Goal: Find specific page/section: Find specific page/section

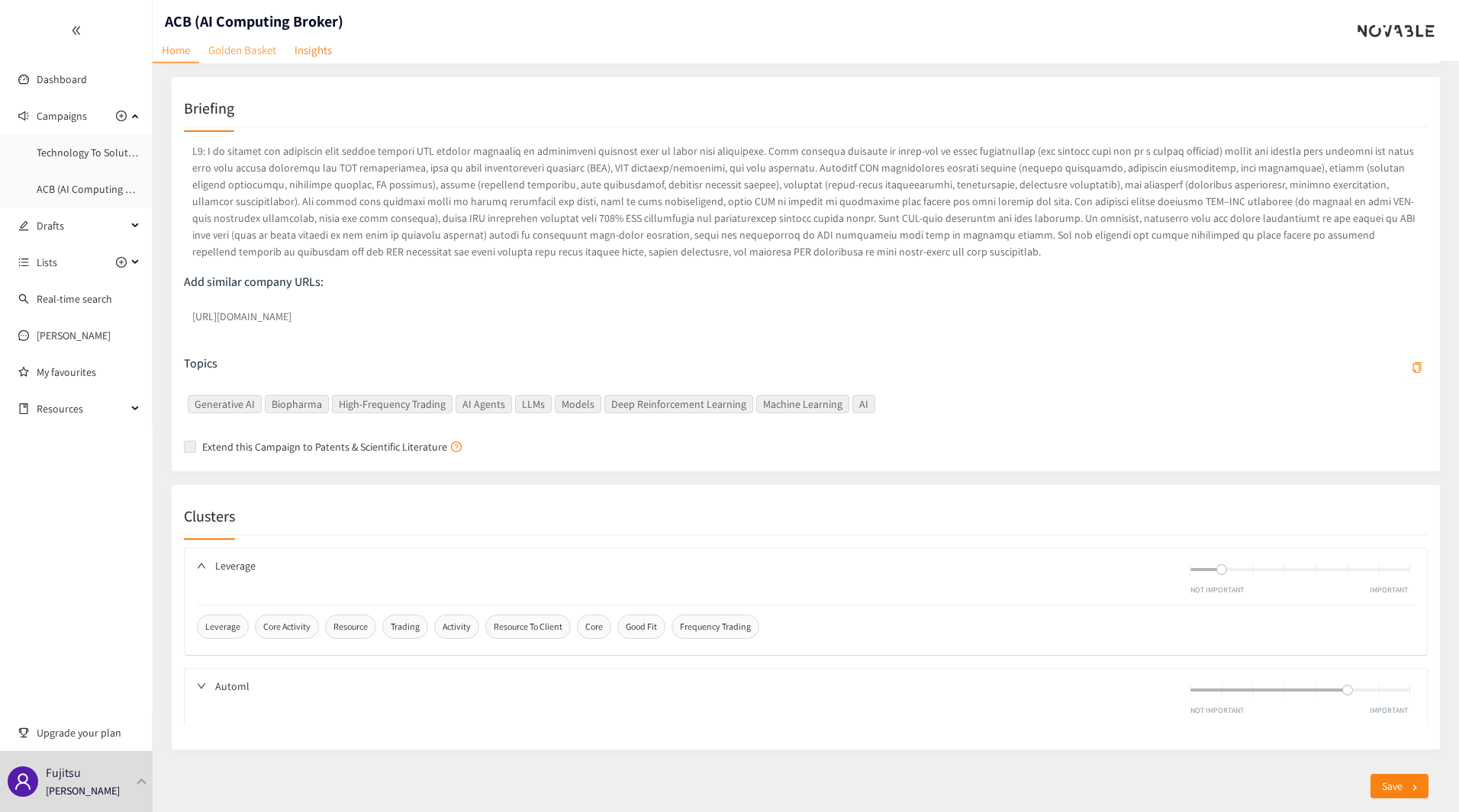
click at [261, 43] on link "Golden Basket" at bounding box center [242, 50] width 86 height 23
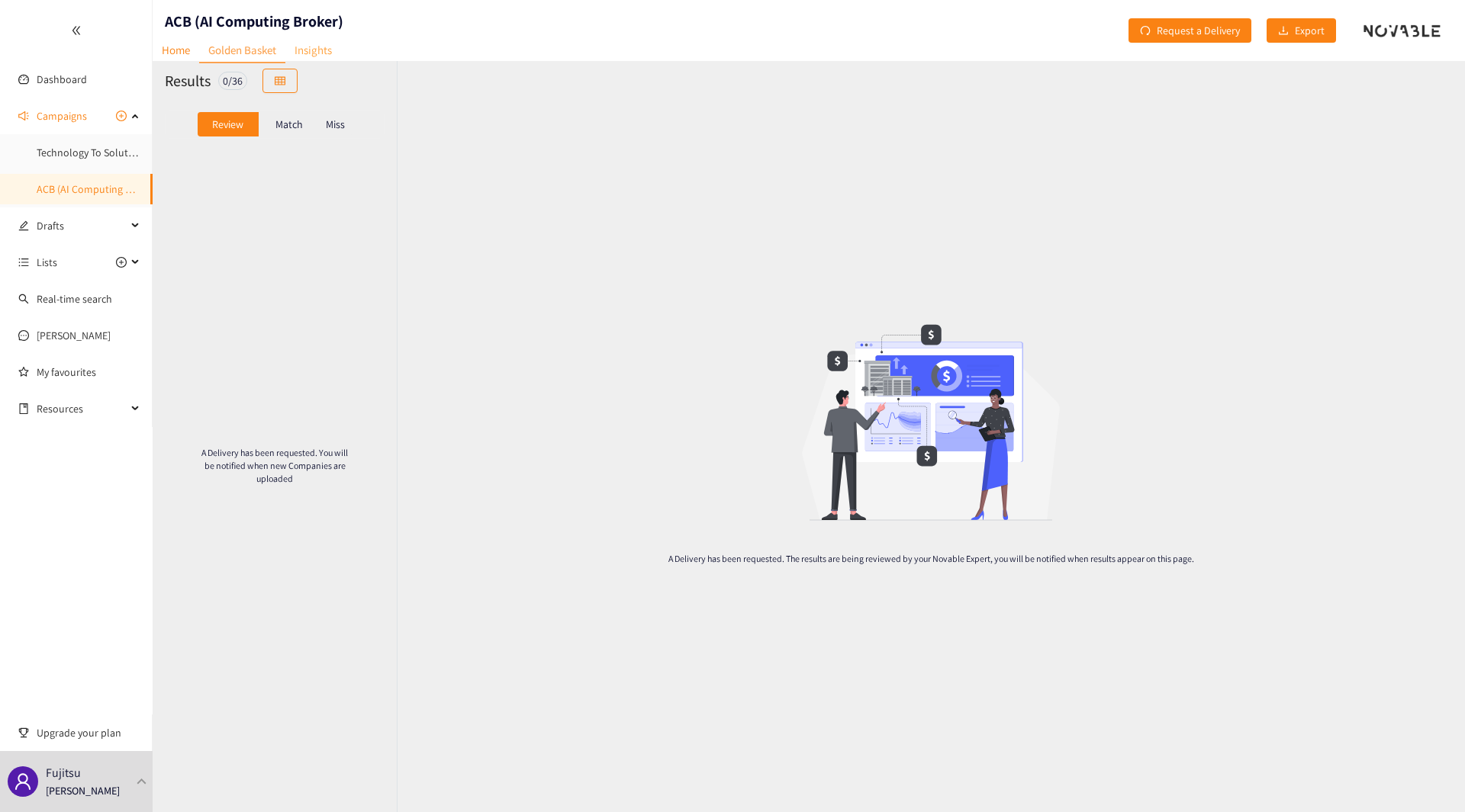
click at [321, 52] on link "Insights" at bounding box center [314, 50] width 56 height 23
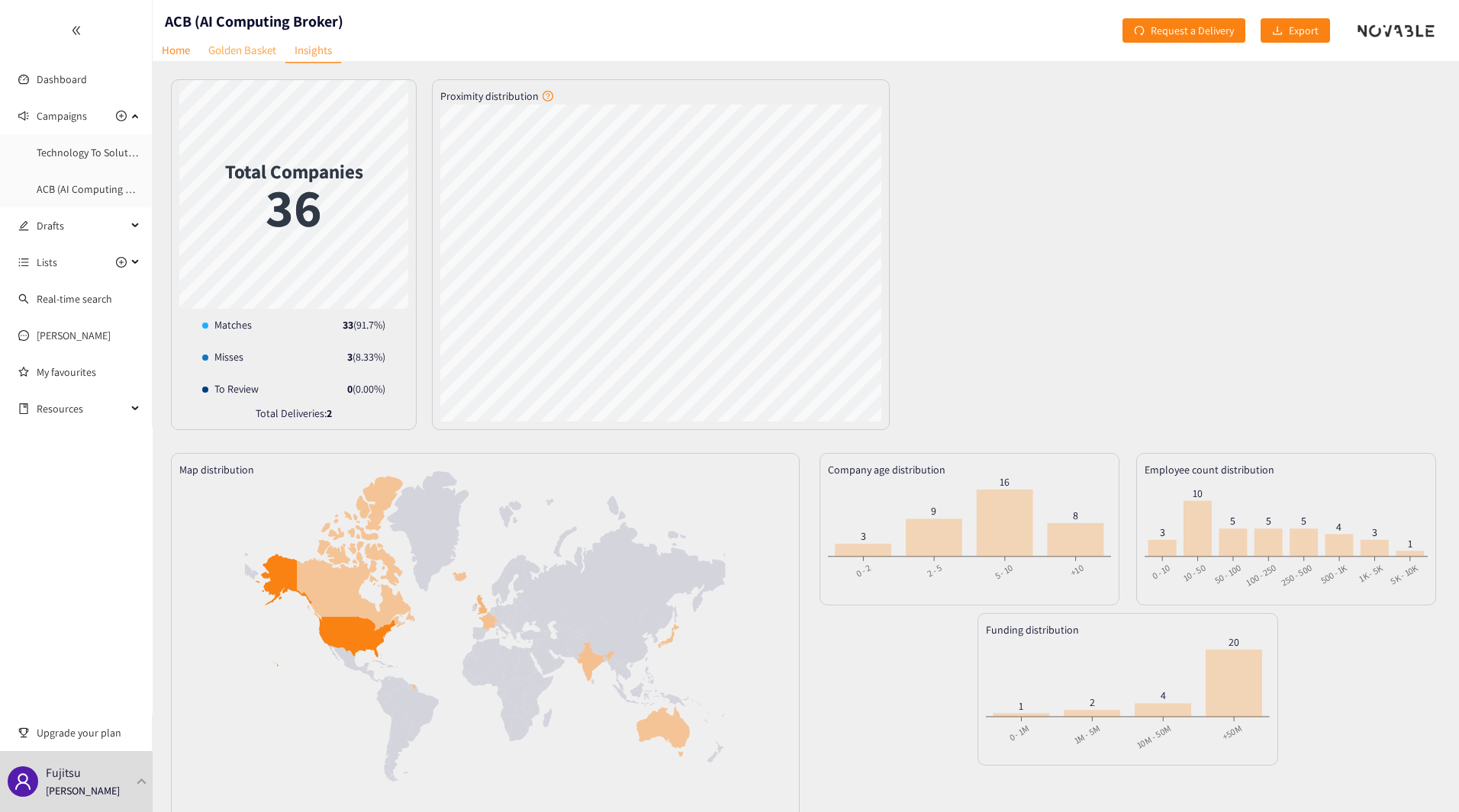
click at [259, 48] on link "Golden Basket" at bounding box center [242, 50] width 86 height 23
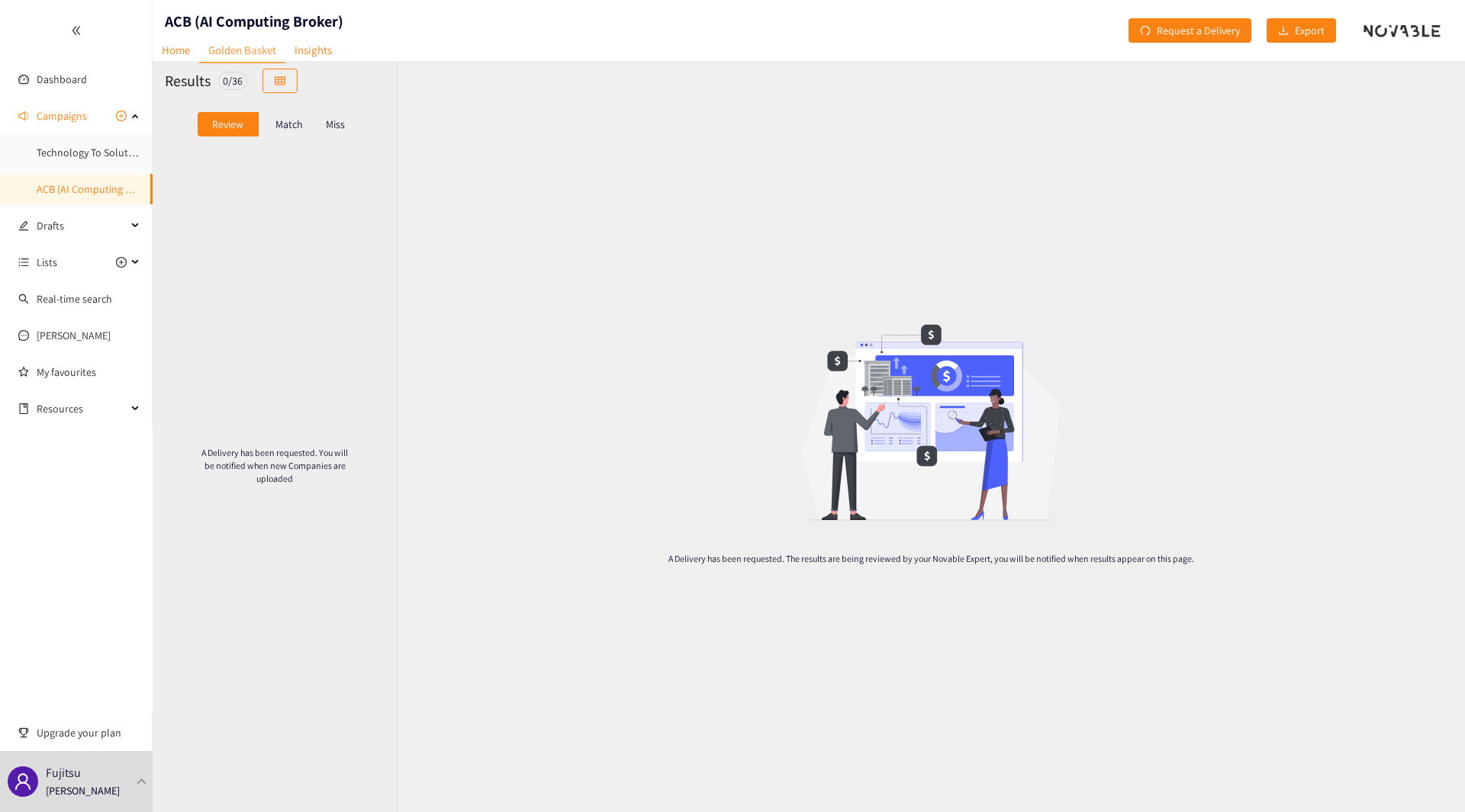
click at [290, 125] on p "Match" at bounding box center [289, 124] width 27 height 12
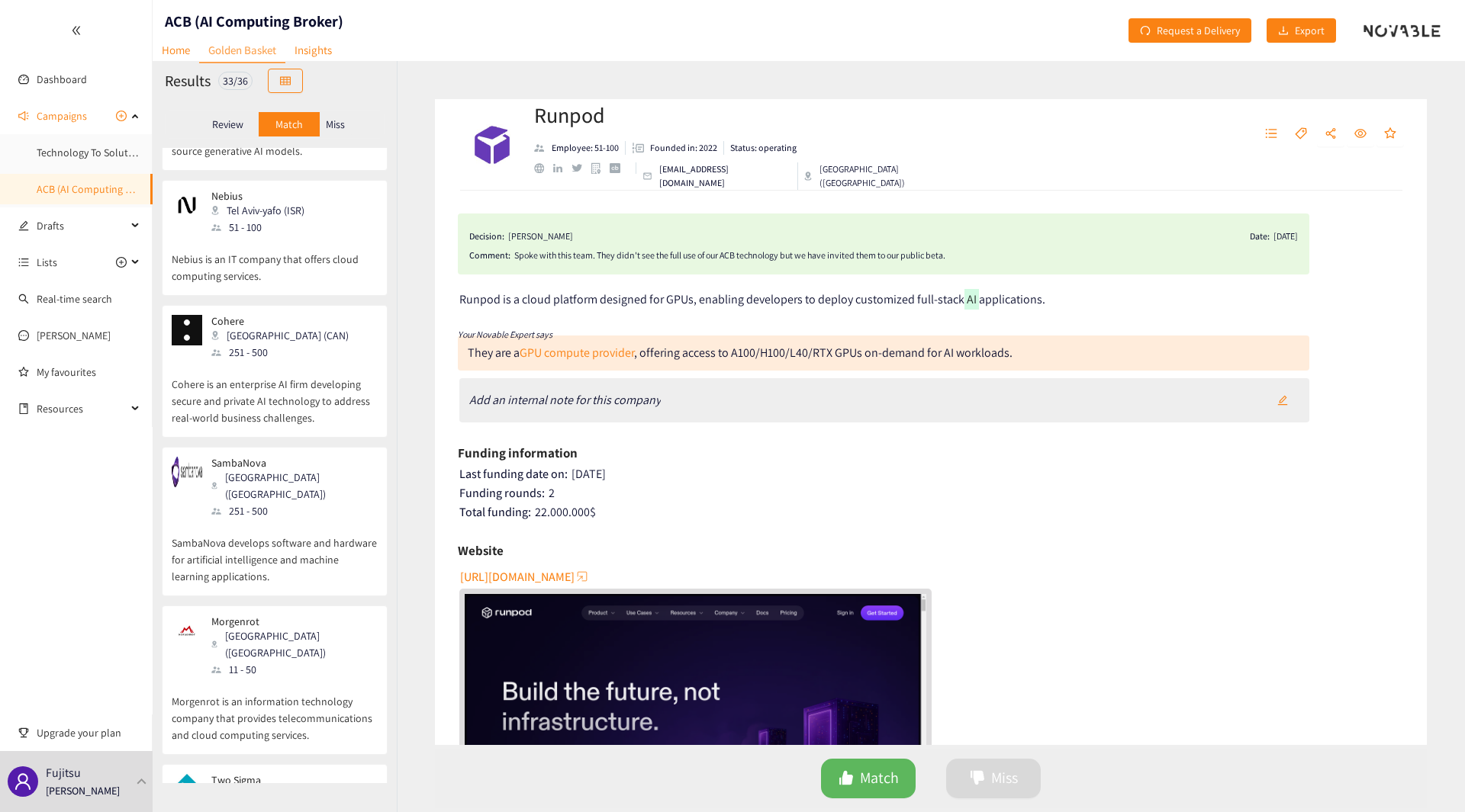
scroll to position [3813, 0]
